Goal: Information Seeking & Learning: Learn about a topic

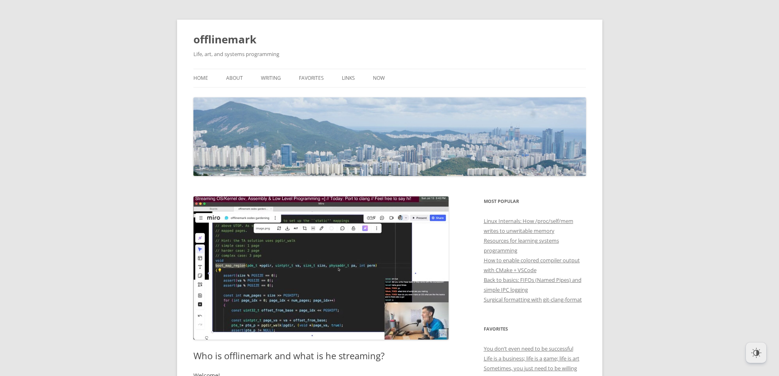
scroll to position [368, 0]
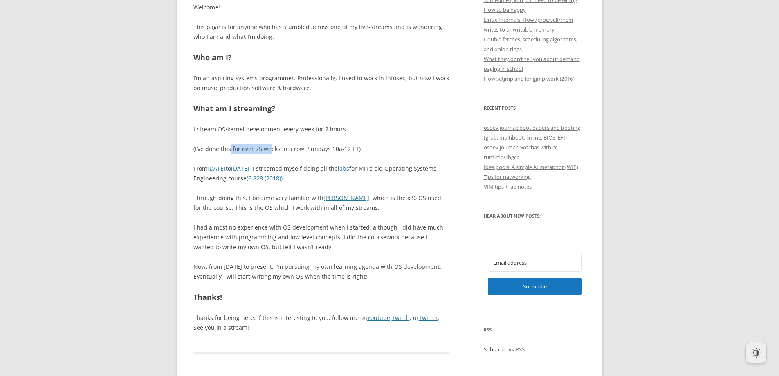
drag, startPoint x: 231, startPoint y: 150, endPoint x: 270, endPoint y: 144, distance: 39.7
click at [270, 144] on p "(I’ve done this for over 75 weeks in a row! Sundays 10a-12 ET)" at bounding box center [321, 149] width 256 height 10
click at [297, 148] on p "(I’ve done this for over 75 weeks in a row! Sundays 10a-12 ET)" at bounding box center [321, 149] width 256 height 10
drag, startPoint x: 297, startPoint y: 148, endPoint x: 224, endPoint y: 140, distance: 73.2
click at [224, 140] on div "Welcome! This page is for anyone who has stumbled across one of my live-streams…" at bounding box center [321, 167] width 256 height 330
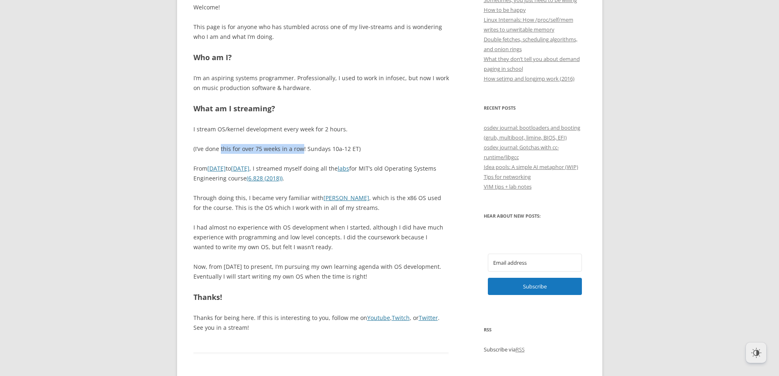
click at [224, 140] on div "Welcome! This page is for anyone who has stumbled across one of my live-streams…" at bounding box center [321, 167] width 256 height 330
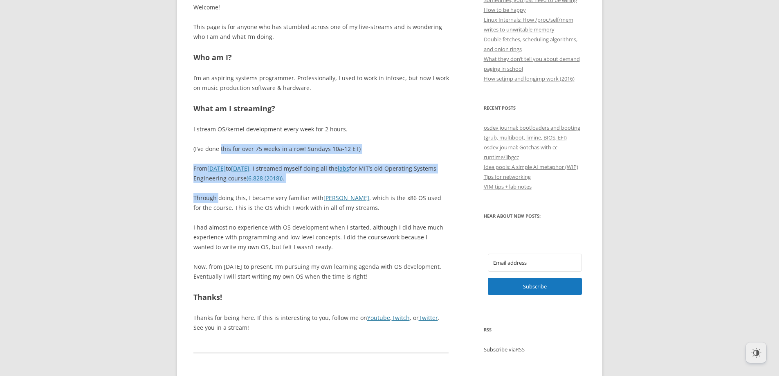
drag, startPoint x: 224, startPoint y: 140, endPoint x: 215, endPoint y: 202, distance: 62.4
click at [215, 202] on div "Welcome! This page is for anyone who has stumbled across one of my live-streams…" at bounding box center [321, 167] width 256 height 330
click at [215, 202] on p "Through doing this, I became very familiar with JOS , which is the x86 OS used …" at bounding box center [321, 203] width 256 height 20
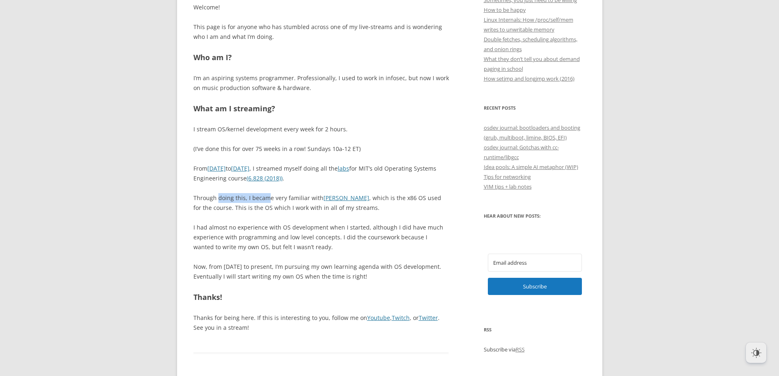
drag, startPoint x: 217, startPoint y: 200, endPoint x: 265, endPoint y: 198, distance: 47.9
click at [265, 198] on p "Through doing this, I became very familiar with JOS , which is the x86 OS used …" at bounding box center [321, 203] width 256 height 20
click at [283, 198] on p "Through doing this, I became very familiar with JOS , which is the x86 OS used …" at bounding box center [321, 203] width 256 height 20
drag, startPoint x: 283, startPoint y: 198, endPoint x: 252, endPoint y: 198, distance: 31.1
click at [252, 198] on p "Through doing this, I became very familiar with JOS , which is the x86 OS used …" at bounding box center [321, 203] width 256 height 20
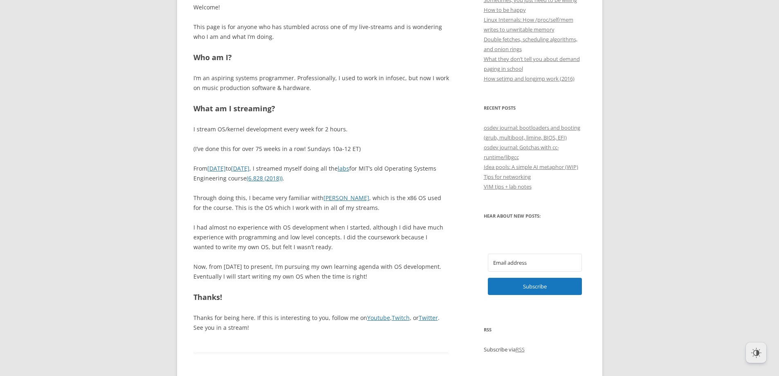
click at [245, 198] on p "Through doing this, I became very familiar with JOS , which is the x86 OS used …" at bounding box center [321, 203] width 256 height 20
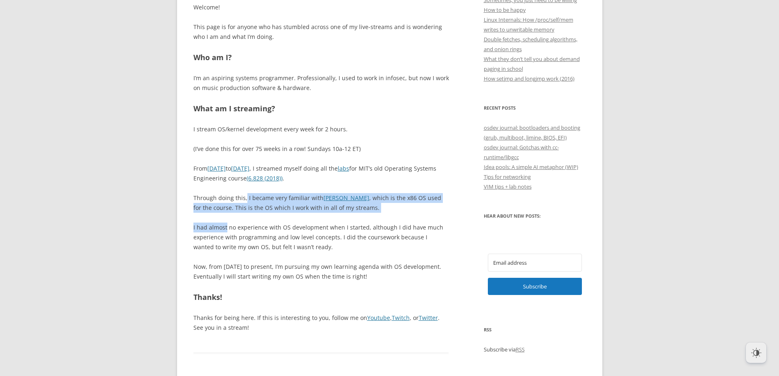
drag, startPoint x: 245, startPoint y: 198, endPoint x: 224, endPoint y: 228, distance: 37.2
click at [224, 228] on div "Welcome! This page is for anyone who has stumbled across one of my live-streams…" at bounding box center [321, 167] width 256 height 330
click at [224, 228] on p "I had almost no experience with OS development when I started, although I did h…" at bounding box center [321, 236] width 256 height 29
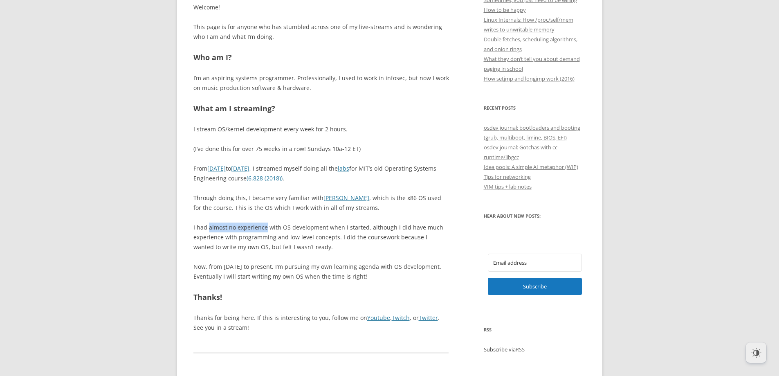
drag, startPoint x: 224, startPoint y: 228, endPoint x: 242, endPoint y: 229, distance: 18.0
click at [242, 229] on p "I had almost no experience with OS development when I started, although I did h…" at bounding box center [321, 236] width 256 height 29
click at [283, 233] on p "I had almost no experience with OS development when I started, although I did h…" at bounding box center [321, 236] width 256 height 29
drag, startPoint x: 283, startPoint y: 233, endPoint x: 302, endPoint y: 232, distance: 18.8
click at [302, 232] on p "I had almost no experience with OS development when I started, although I did h…" at bounding box center [321, 236] width 256 height 29
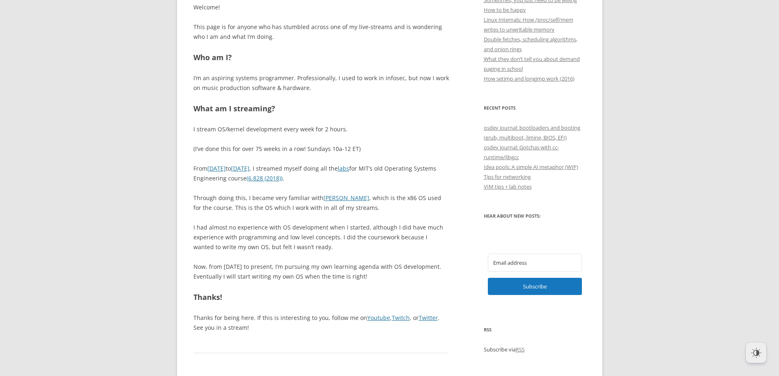
click at [335, 236] on p "I had almost no experience with OS development when I started, although I did h…" at bounding box center [321, 236] width 256 height 29
drag, startPoint x: 335, startPoint y: 236, endPoint x: 384, endPoint y: 236, distance: 48.7
click at [384, 236] on p "I had almost no experience with OS development when I started, although I did h…" at bounding box center [321, 236] width 256 height 29
drag, startPoint x: 384, startPoint y: 236, endPoint x: 225, endPoint y: 250, distance: 159.6
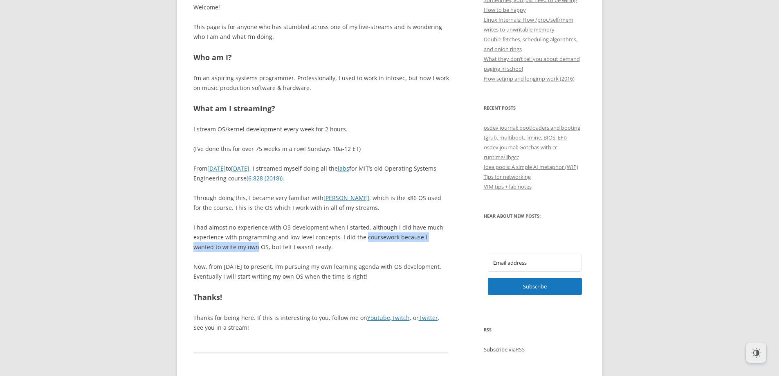
click at [225, 250] on p "I had almost no experience with OS development when I started, although I did h…" at bounding box center [321, 236] width 256 height 29
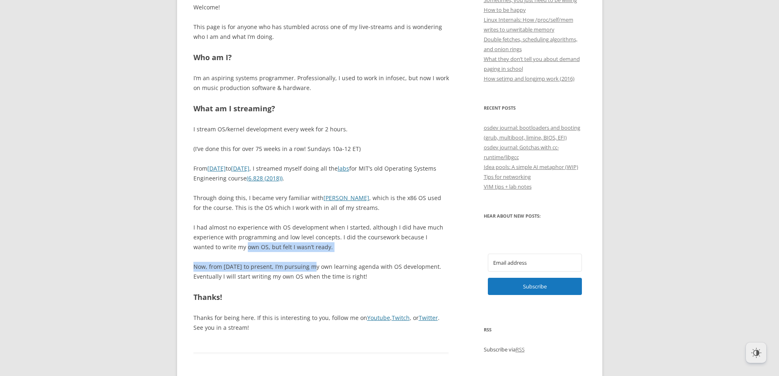
drag, startPoint x: 225, startPoint y: 250, endPoint x: 293, endPoint y: 262, distance: 69.0
click at [293, 262] on div "Welcome! This page is for anyone who has stumbled across one of my live-streams…" at bounding box center [321, 167] width 256 height 330
click at [332, 266] on p "Now, from May 2025 to present, I’m pursuing my own learning agenda with OS deve…" at bounding box center [321, 272] width 256 height 20
drag, startPoint x: 388, startPoint y: 269, endPoint x: 244, endPoint y: 271, distance: 143.9
click at [244, 271] on p "Now, from May 2025 to present, I’m pursuing my own learning agenda with OS deve…" at bounding box center [321, 272] width 256 height 20
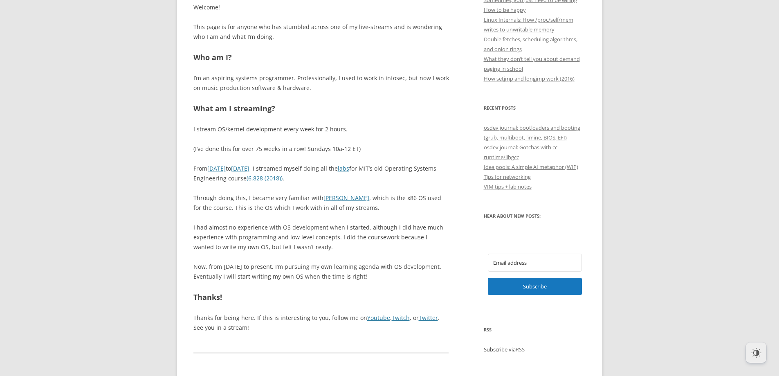
click at [244, 279] on p "Now, from May 2025 to present, I’m pursuing my own learning agenda with OS deve…" at bounding box center [321, 272] width 256 height 20
drag, startPoint x: 244, startPoint y: 279, endPoint x: 339, endPoint y: 289, distance: 95.8
click at [253, 278] on p "Now, from May 2025 to present, I’m pursuing my own learning agenda with OS deve…" at bounding box center [321, 272] width 256 height 20
click at [312, 276] on p "Now, from May 2025 to present, I’m pursuing my own learning agenda with OS deve…" at bounding box center [321, 272] width 256 height 20
drag, startPoint x: 312, startPoint y: 276, endPoint x: 212, endPoint y: 272, distance: 100.3
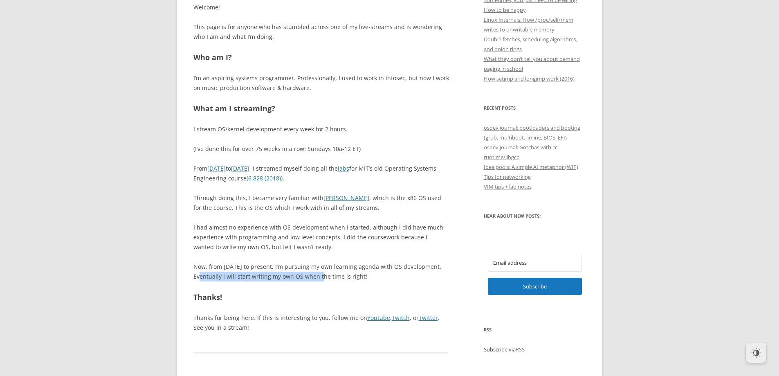
click at [212, 272] on p "Now, from May 2025 to present, I’m pursuing my own learning agenda with OS deve…" at bounding box center [321, 272] width 256 height 20
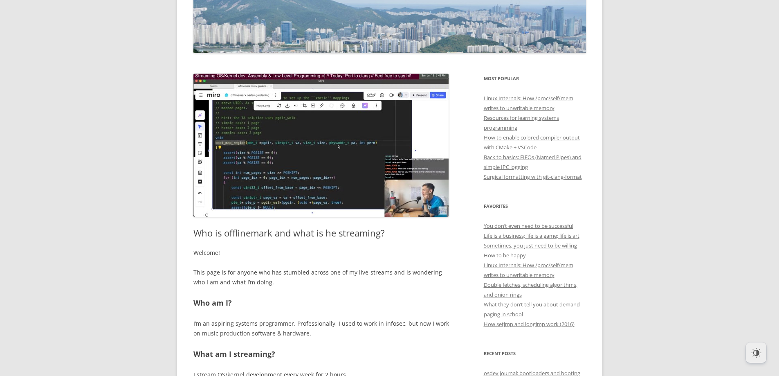
scroll to position [0, 0]
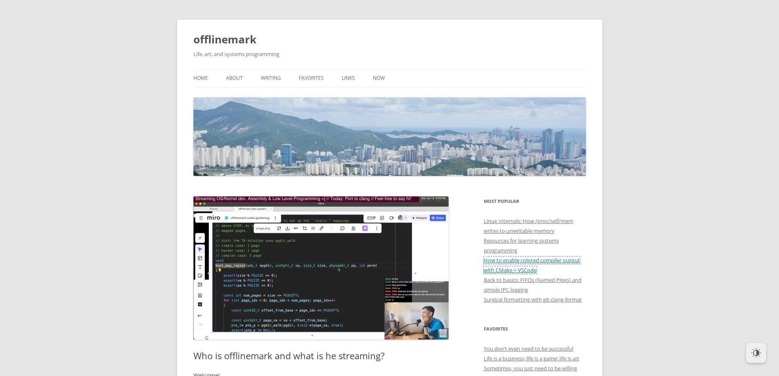
click at [491, 269] on link "How to enable colored compiler output with CMake + VSCode" at bounding box center [532, 264] width 96 height 17
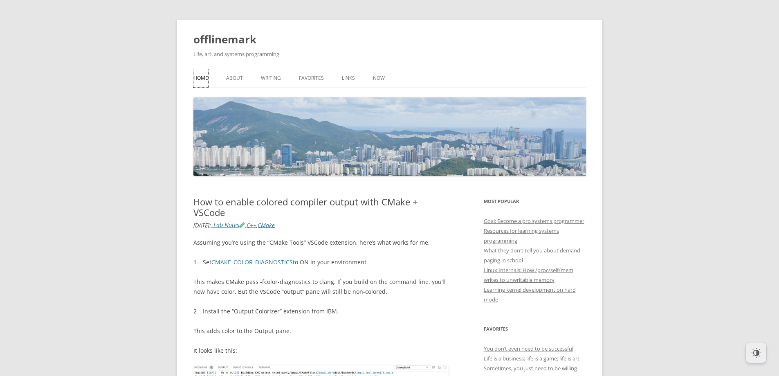
click at [206, 76] on link "Home" at bounding box center [200, 78] width 15 height 18
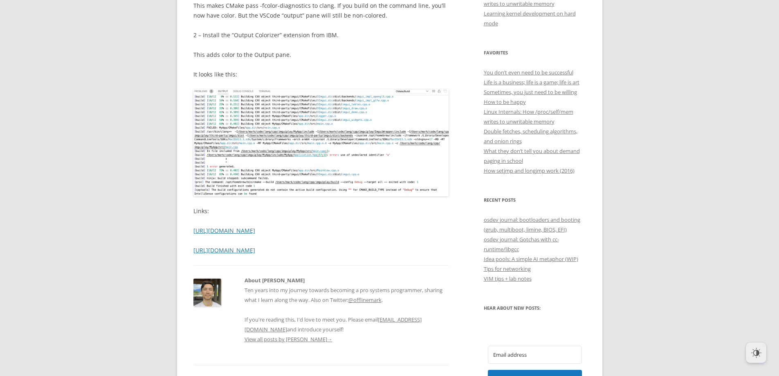
scroll to position [409, 0]
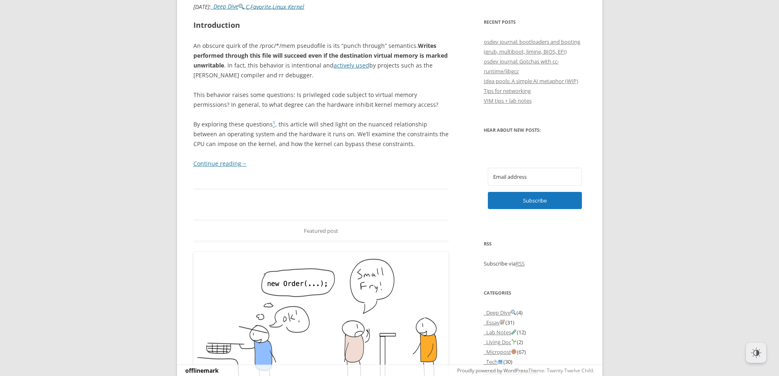
scroll to position [613, 0]
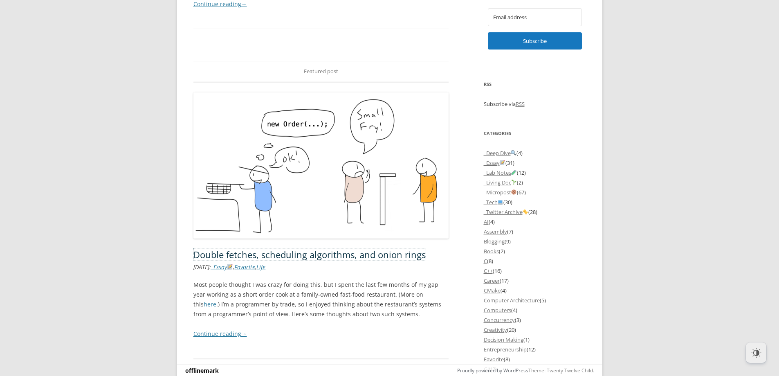
click at [248, 257] on link "Double fetches, scheduling algorithms, and onion rings" at bounding box center [309, 254] width 232 height 12
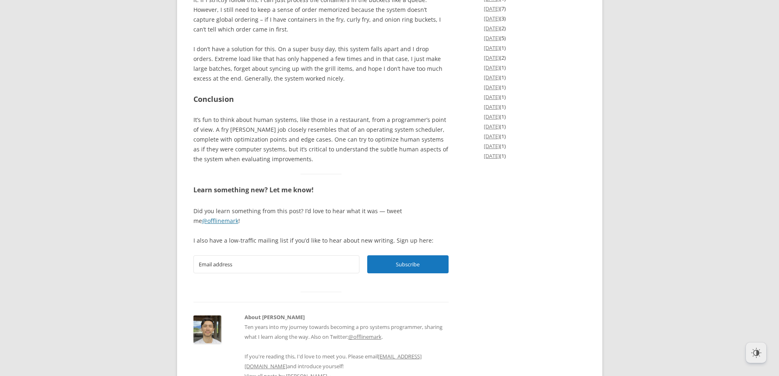
scroll to position [1676, 0]
